Goal: Task Accomplishment & Management: Manage account settings

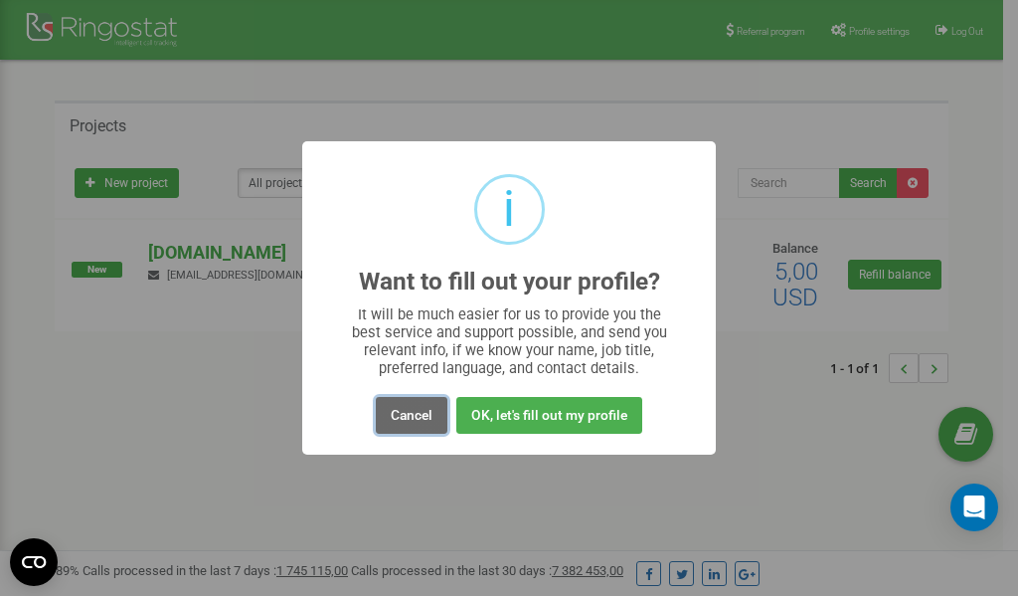
click at [398, 410] on button "Cancel" at bounding box center [412, 415] width 72 height 37
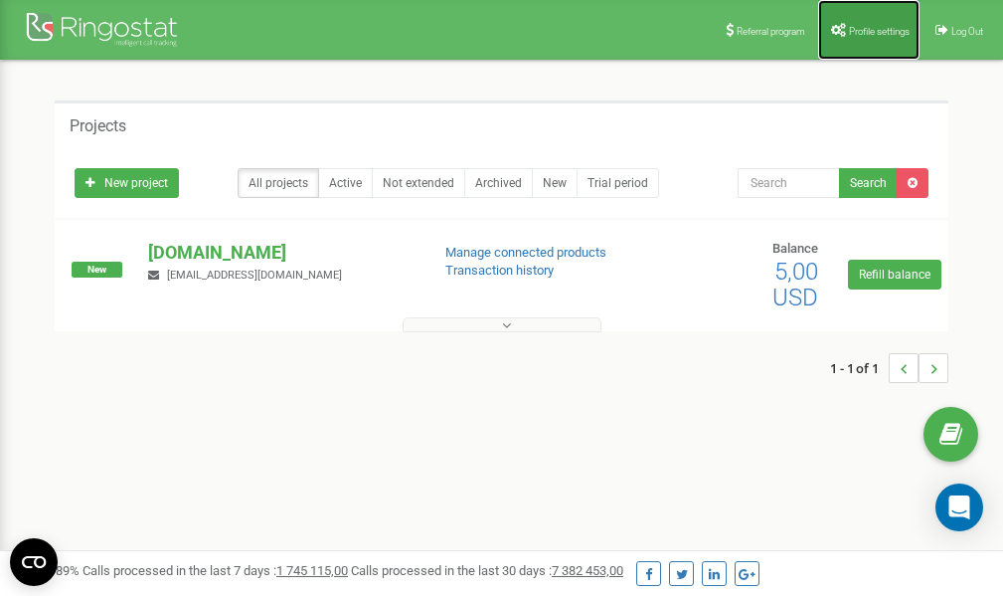
click at [881, 35] on span "Profile settings" at bounding box center [879, 31] width 61 height 11
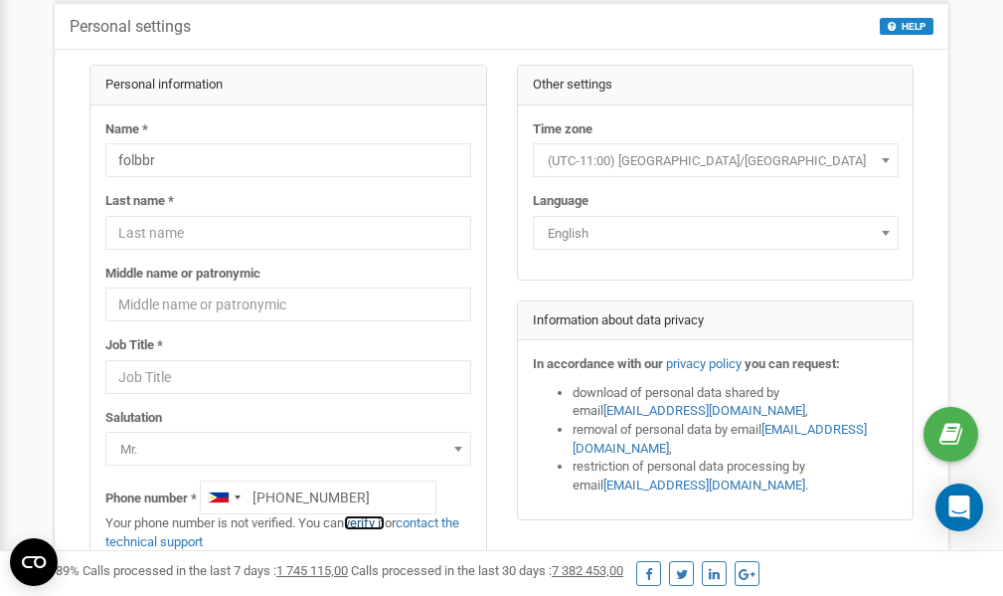
click at [379, 524] on link "verify it" at bounding box center [364, 522] width 41 height 15
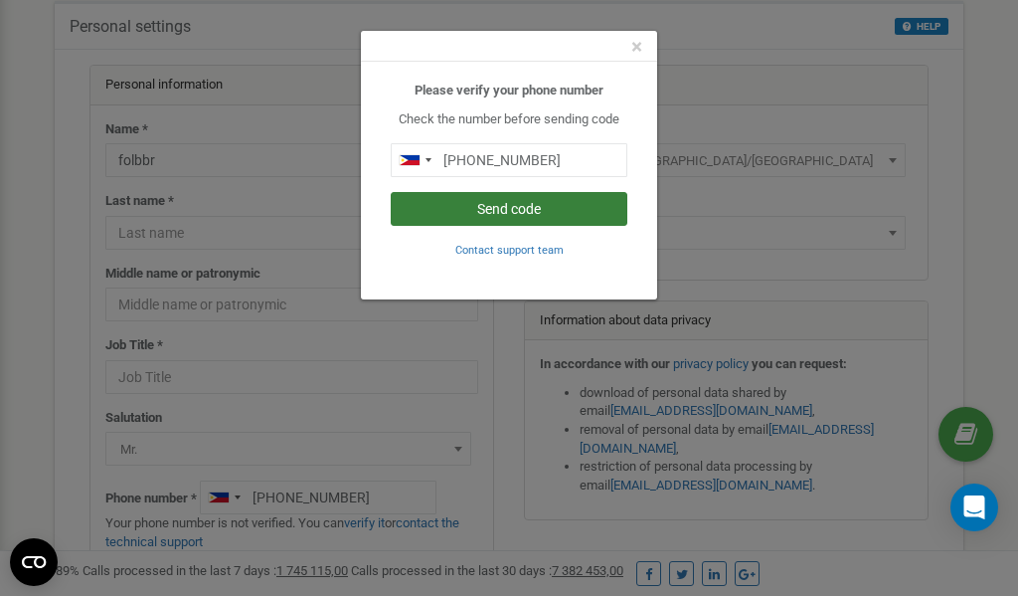
click at [531, 212] on button "Send code" at bounding box center [509, 209] width 237 height 34
